Goal: Task Accomplishment & Management: Use online tool/utility

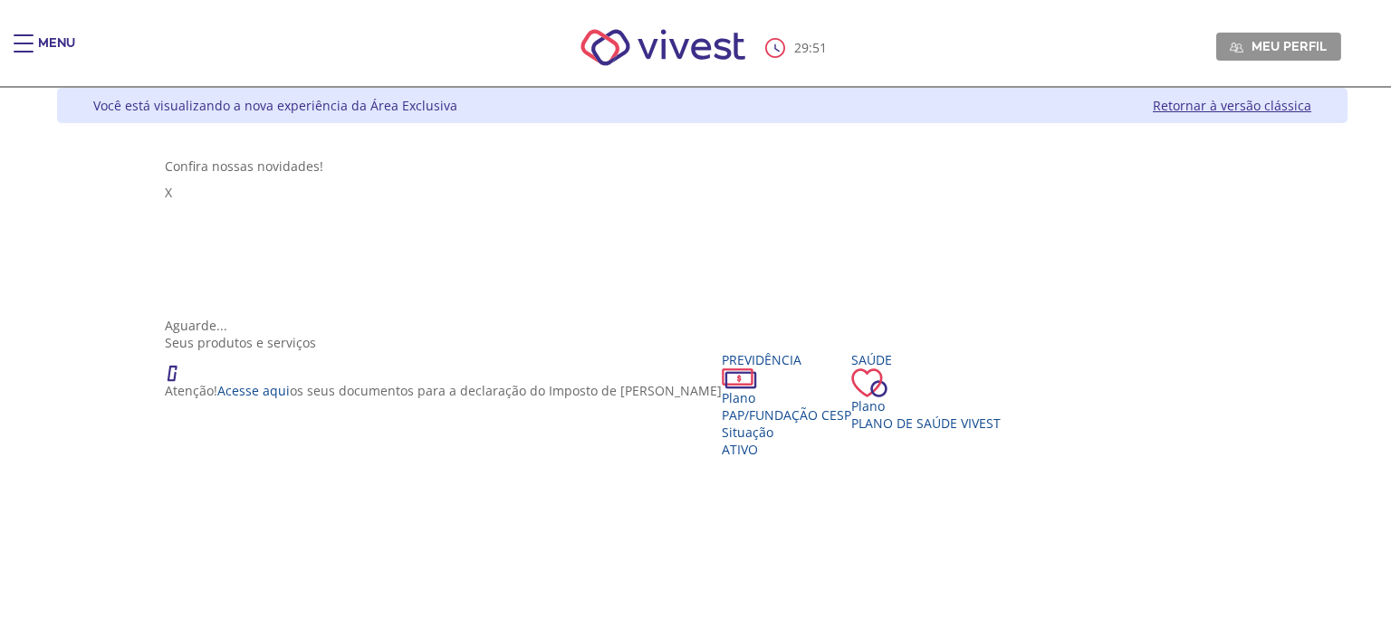
click at [24, 43] on span "Main header" at bounding box center [24, 44] width 20 height 2
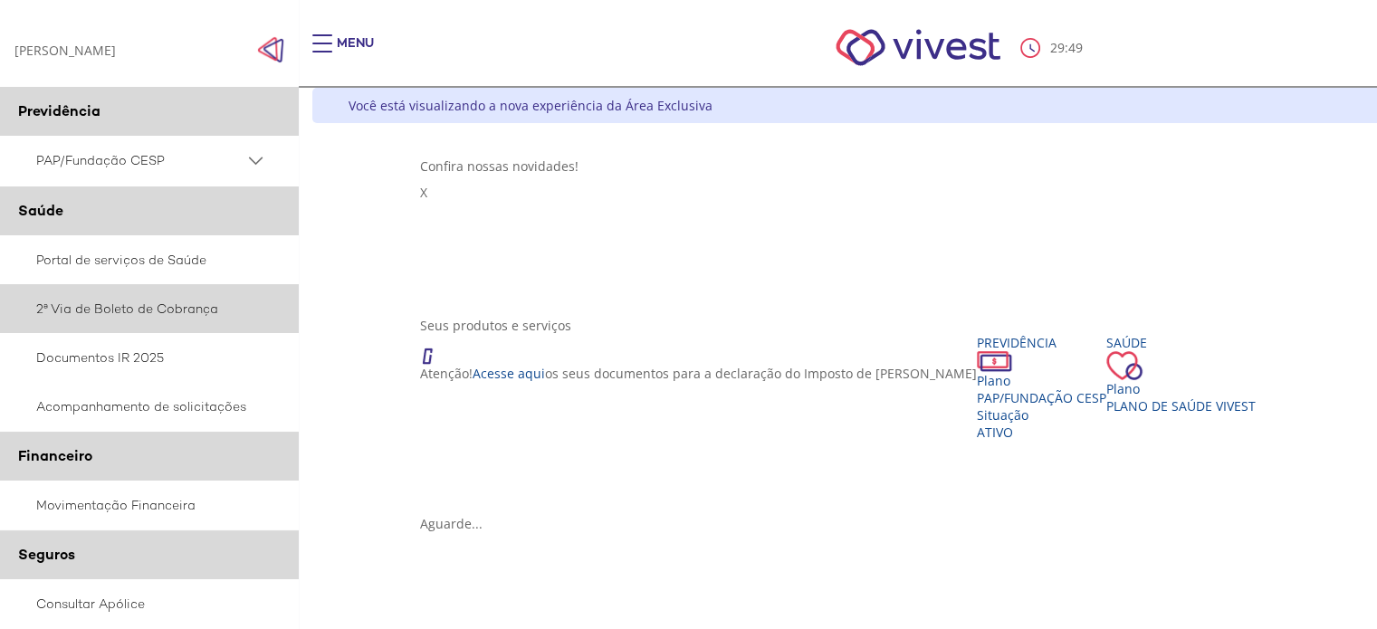
click at [97, 316] on link "2ª Via de Boleto de Cobrança" at bounding box center [149, 308] width 299 height 49
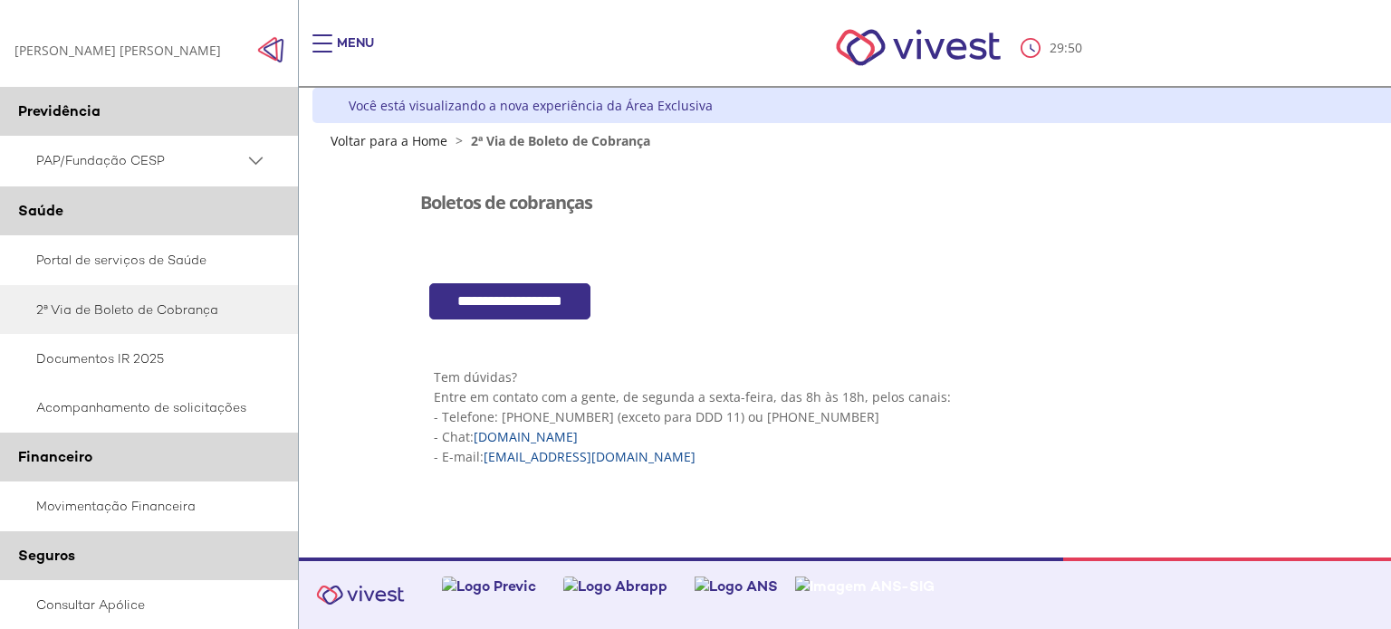
click at [539, 296] on input "**********" at bounding box center [509, 301] width 161 height 37
